Goal: Navigation & Orientation: Find specific page/section

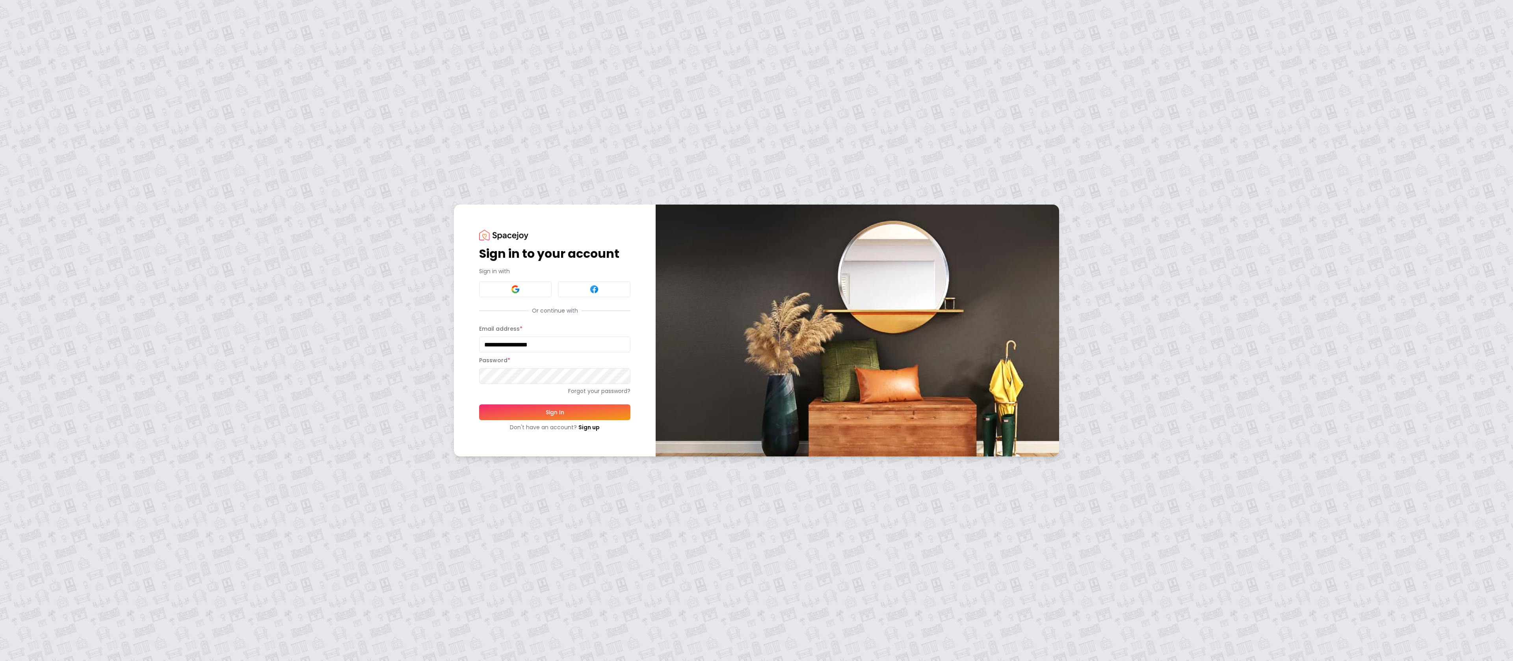
click at [558, 414] on button "Sign In" at bounding box center [554, 412] width 151 height 16
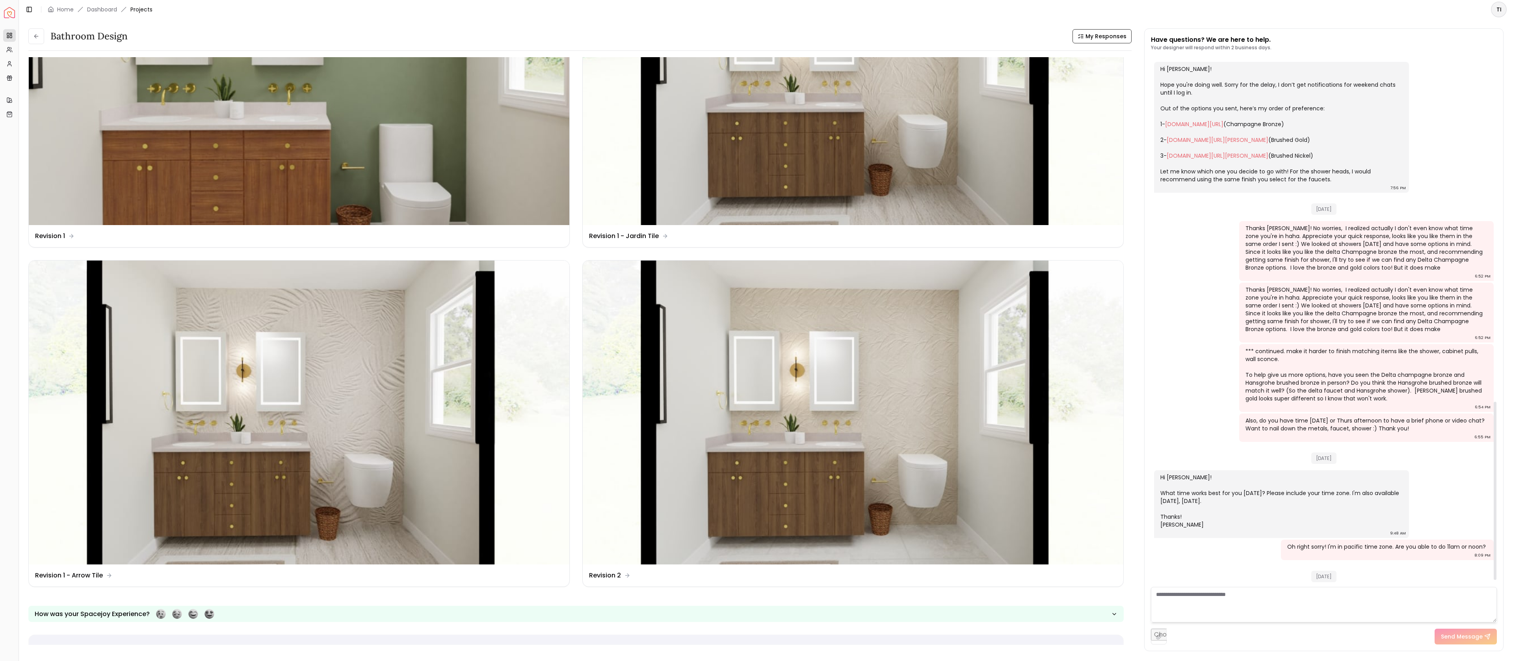
scroll to position [1042, 0]
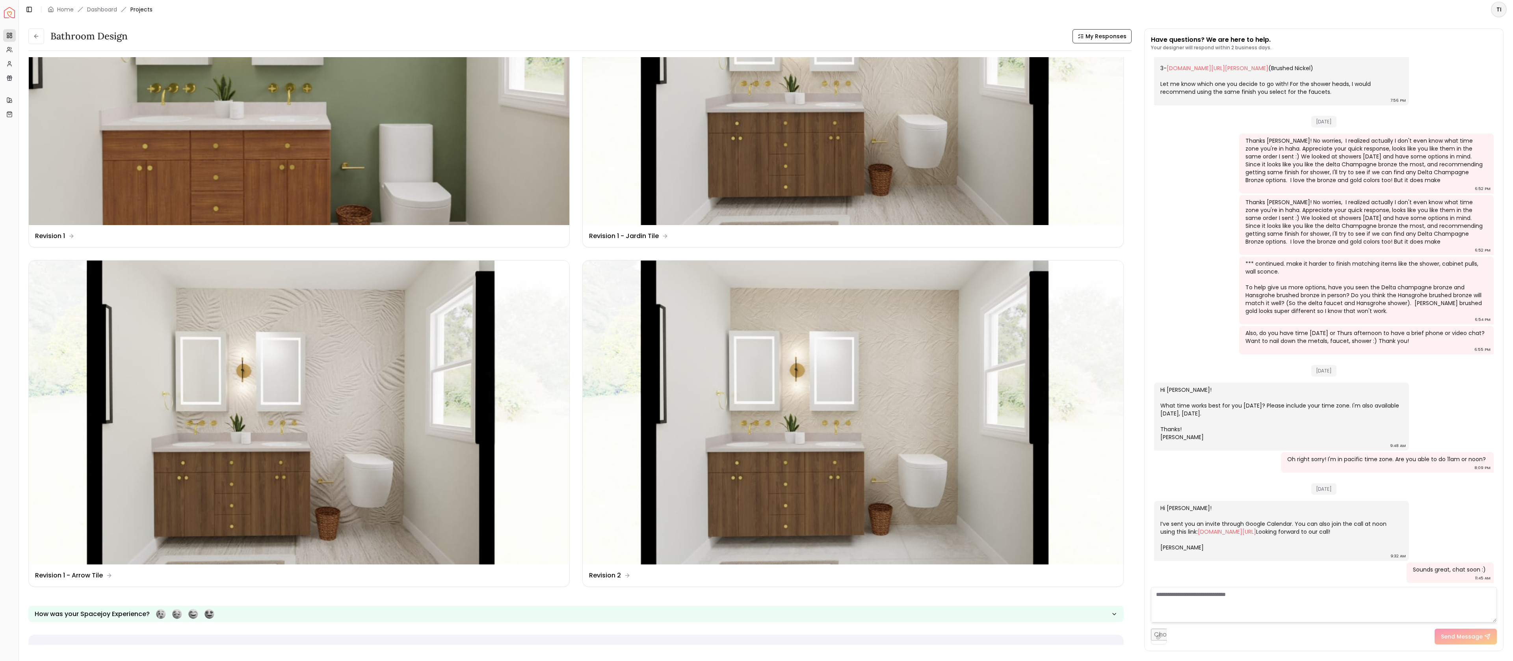
click at [95, 8] on link "Dashboard" at bounding box center [102, 10] width 30 height 8
